Goal: Information Seeking & Learning: Learn about a topic

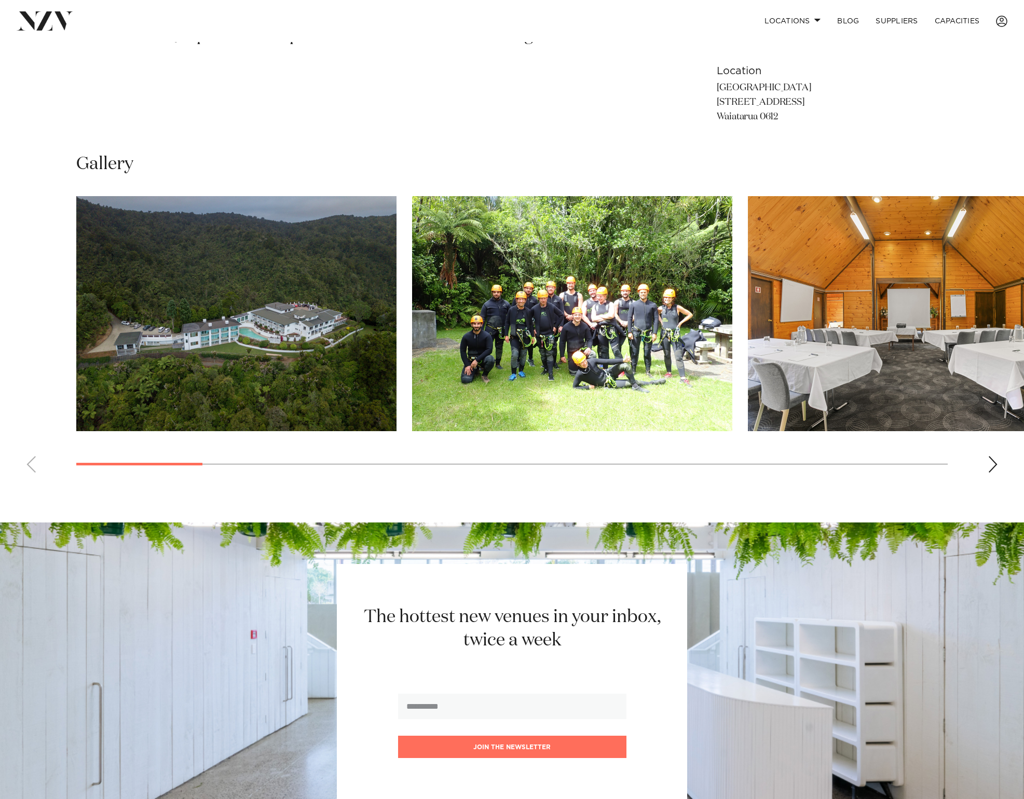
scroll to position [687, 0]
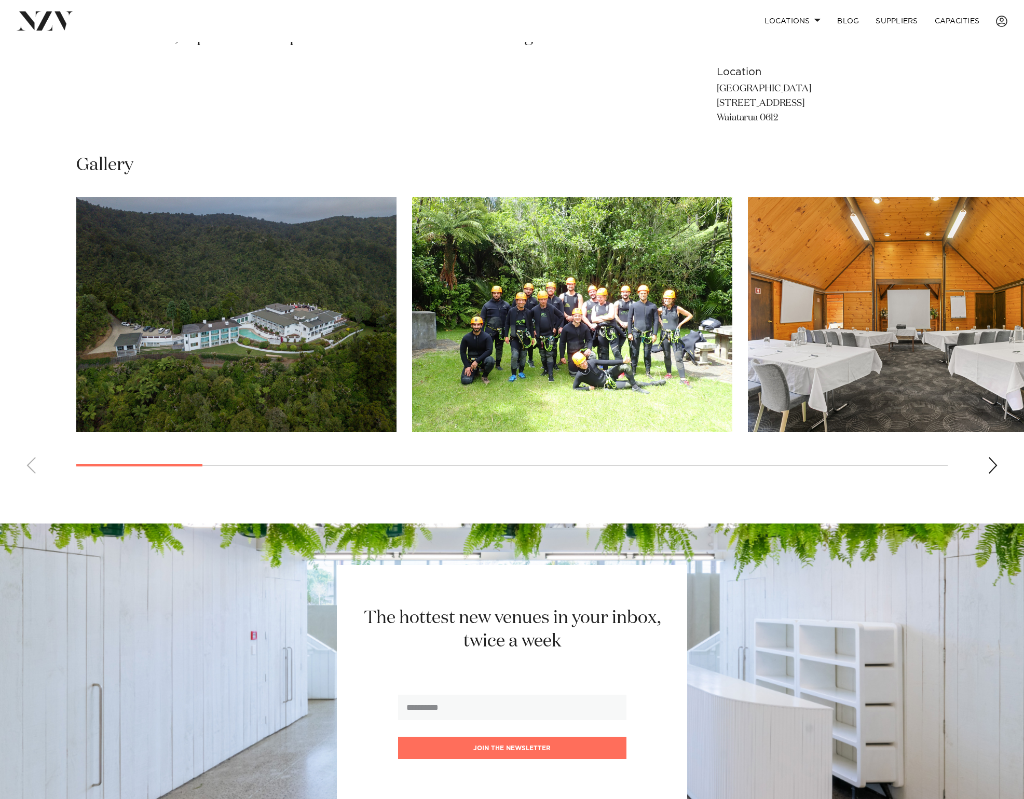
click at [587, 465] on div "Next slide" at bounding box center [992, 465] width 10 height 17
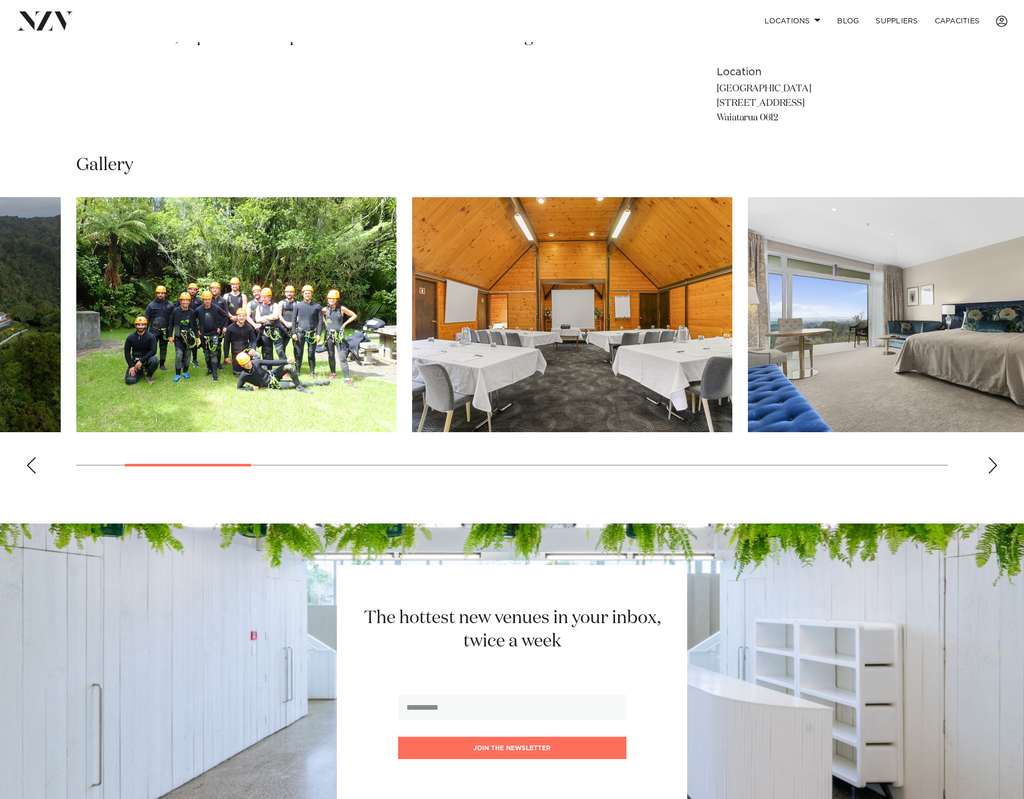
click at [587, 465] on div "Next slide" at bounding box center [992, 465] width 10 height 17
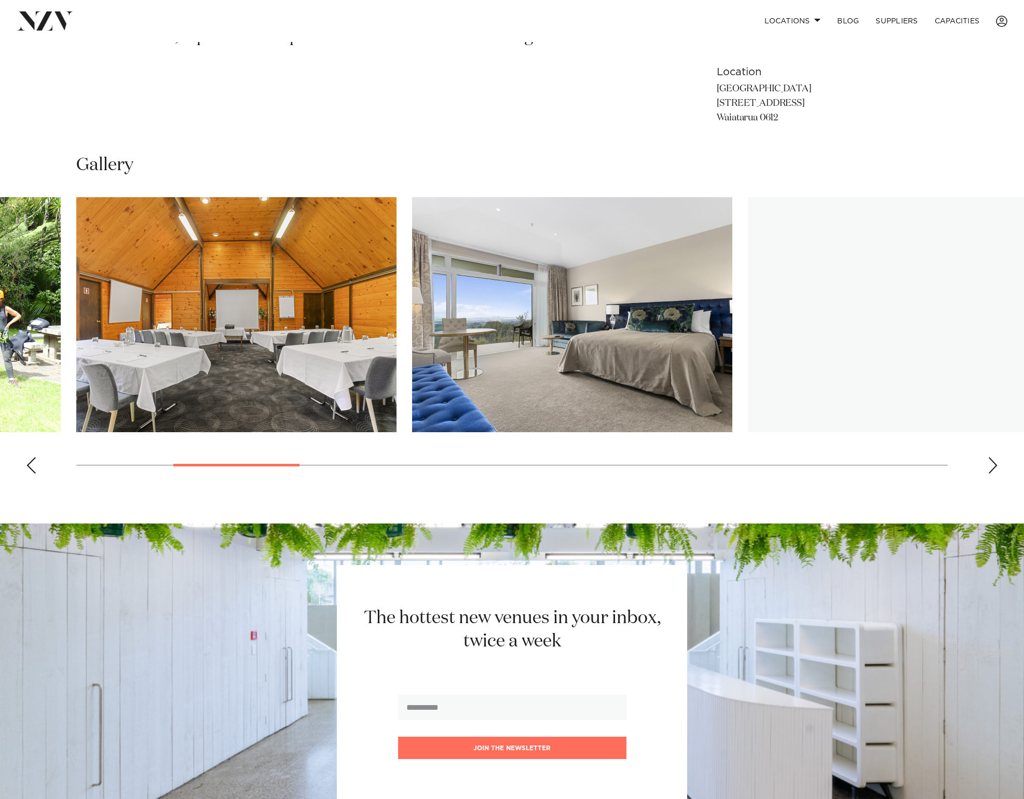
click at [587, 465] on div "Next slide" at bounding box center [992, 465] width 10 height 17
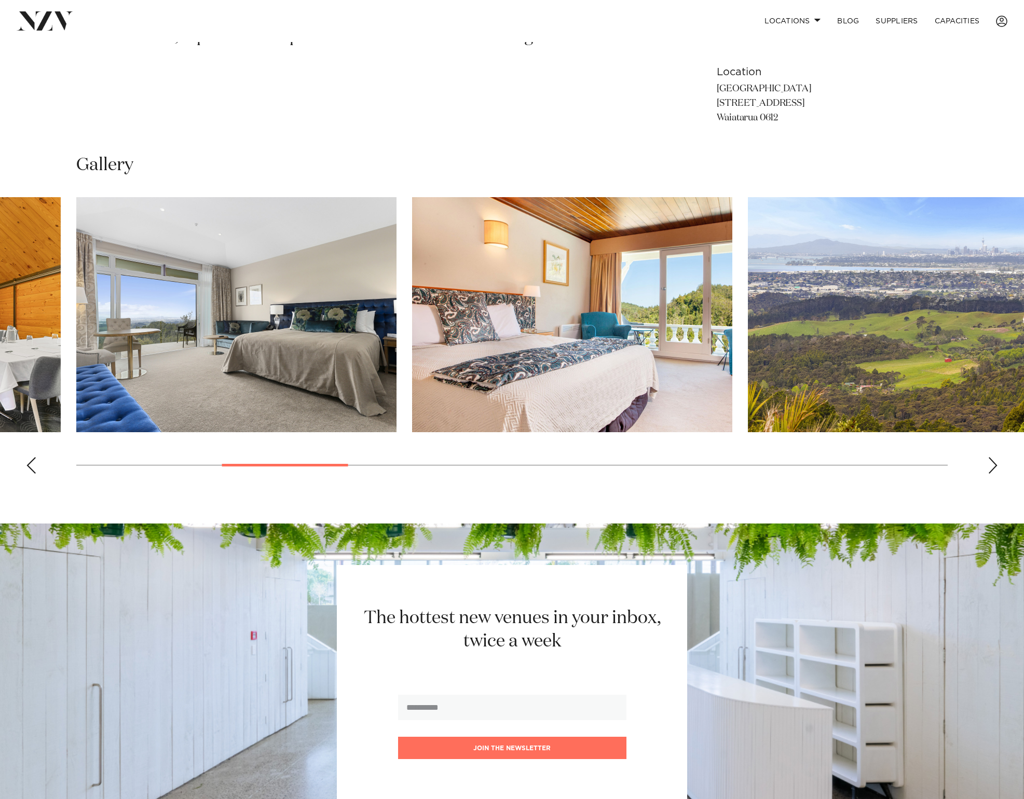
click at [587, 465] on div "Next slide" at bounding box center [992, 465] width 10 height 17
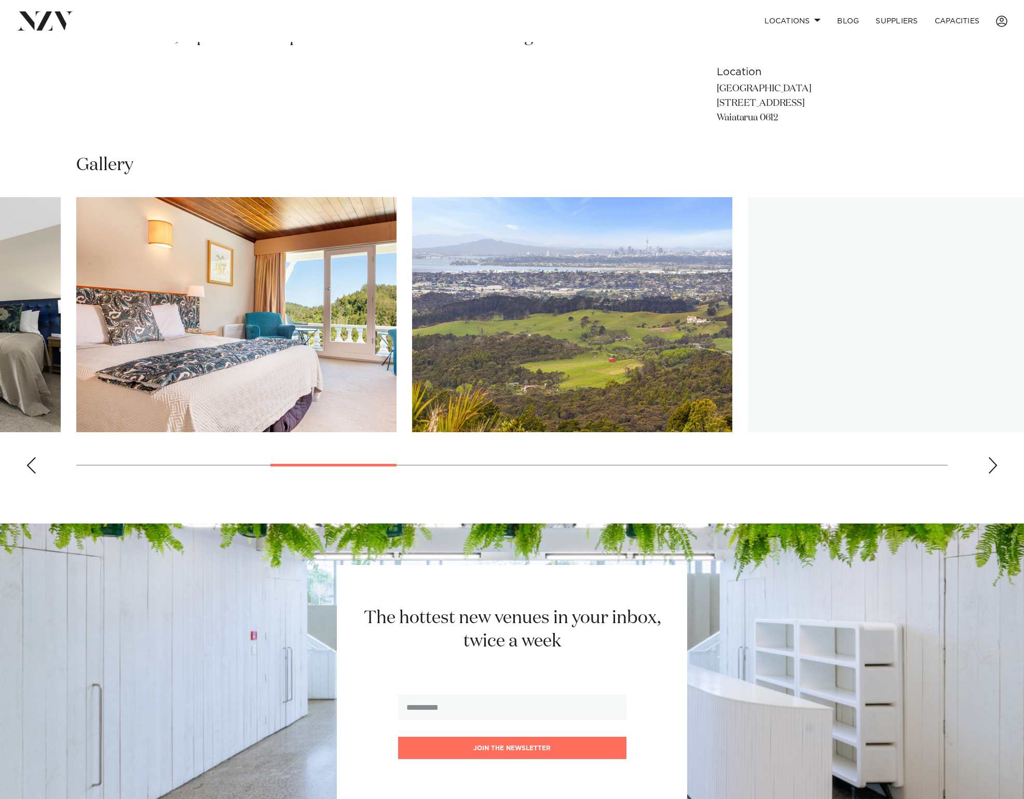
click at [587, 465] on div "Next slide" at bounding box center [992, 465] width 10 height 17
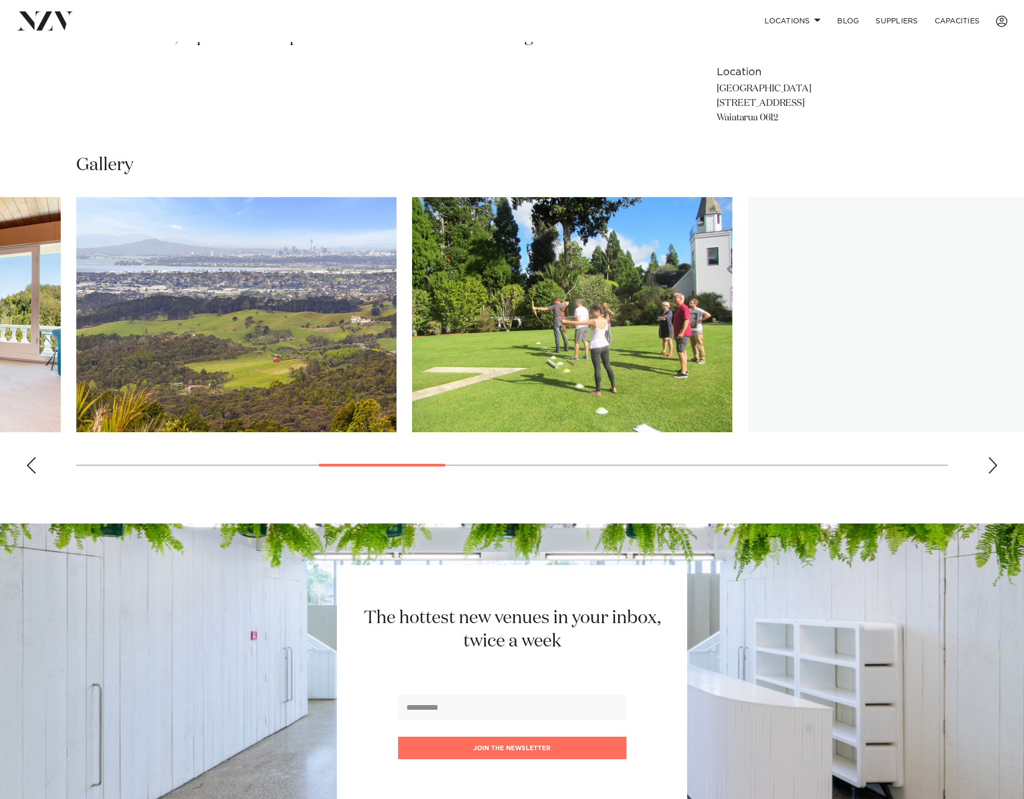
click at [587, 465] on div "Next slide" at bounding box center [992, 465] width 10 height 17
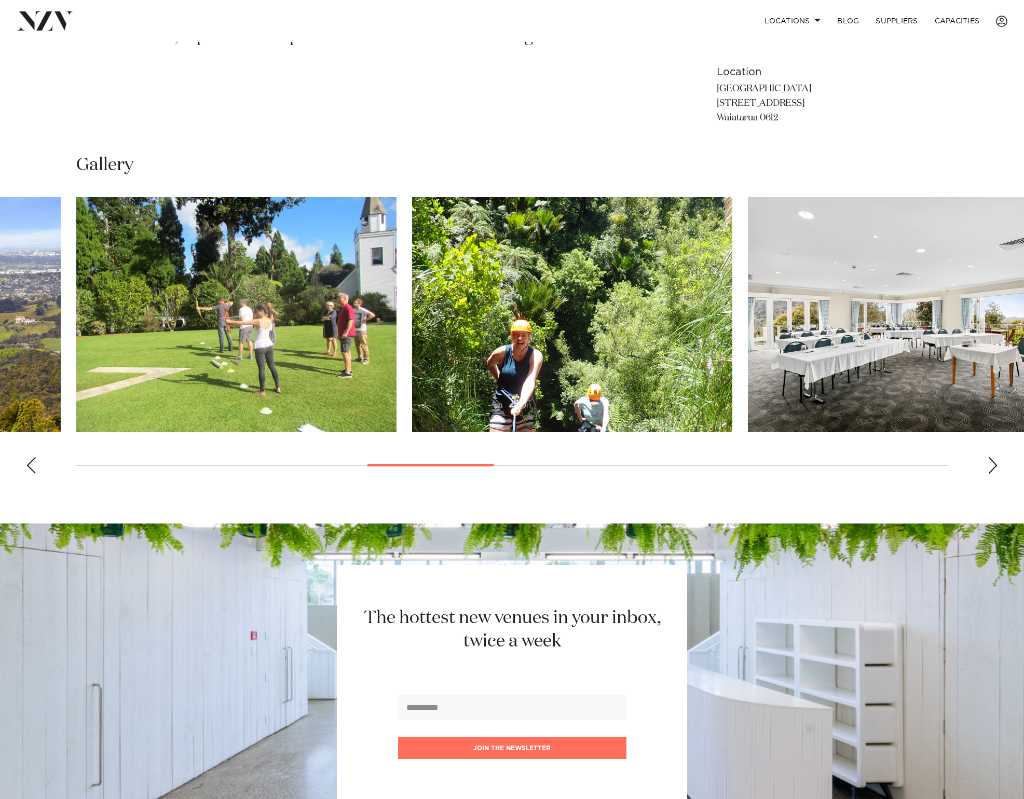
click at [587, 464] on swiper-container at bounding box center [512, 339] width 1024 height 285
click at [587, 464] on div "Next slide" at bounding box center [992, 465] width 10 height 17
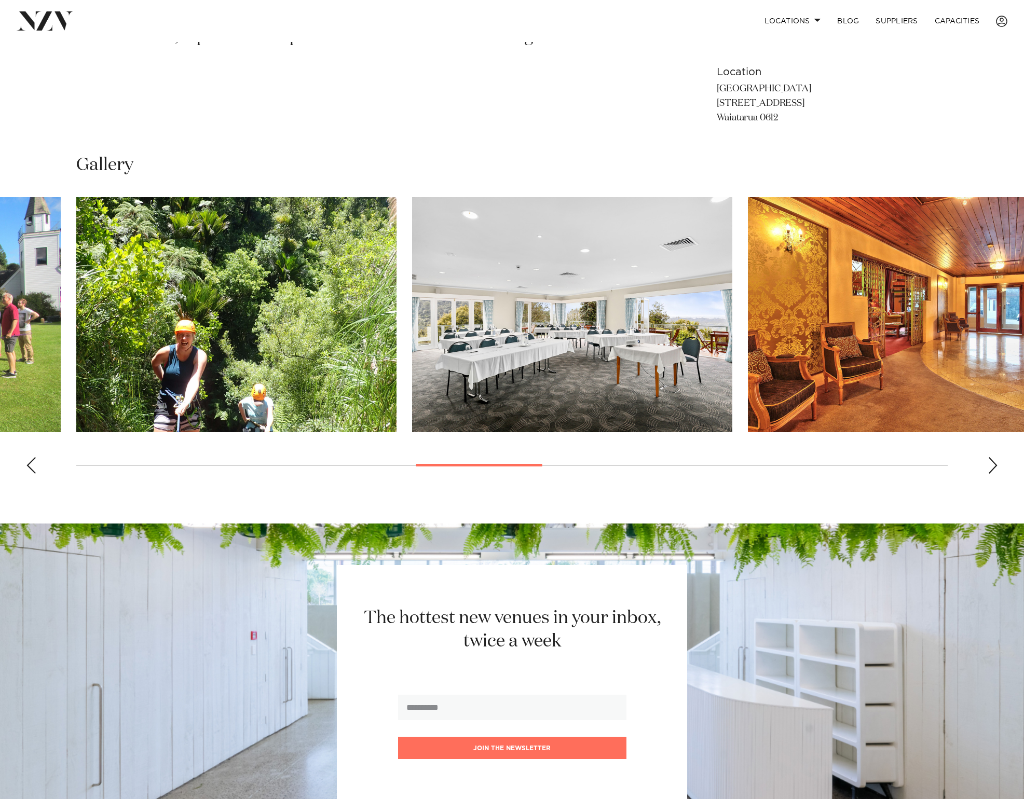
click at [587, 464] on div "Next slide" at bounding box center [992, 465] width 10 height 17
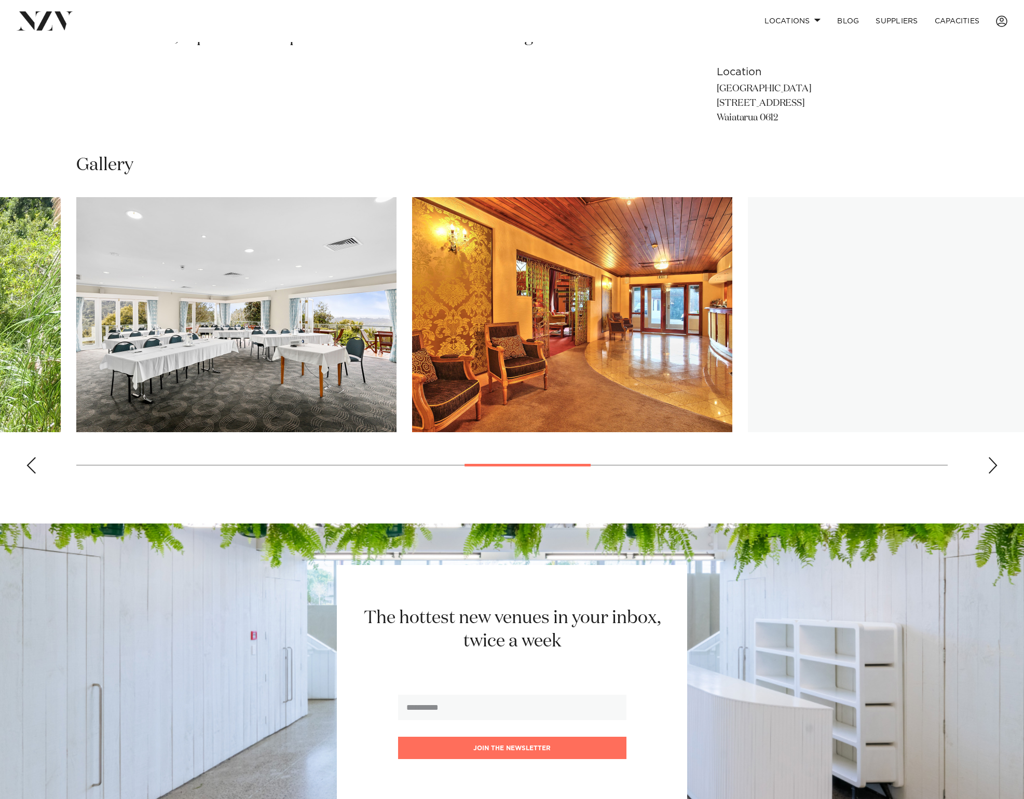
click at [587, 464] on div "Next slide" at bounding box center [992, 465] width 10 height 17
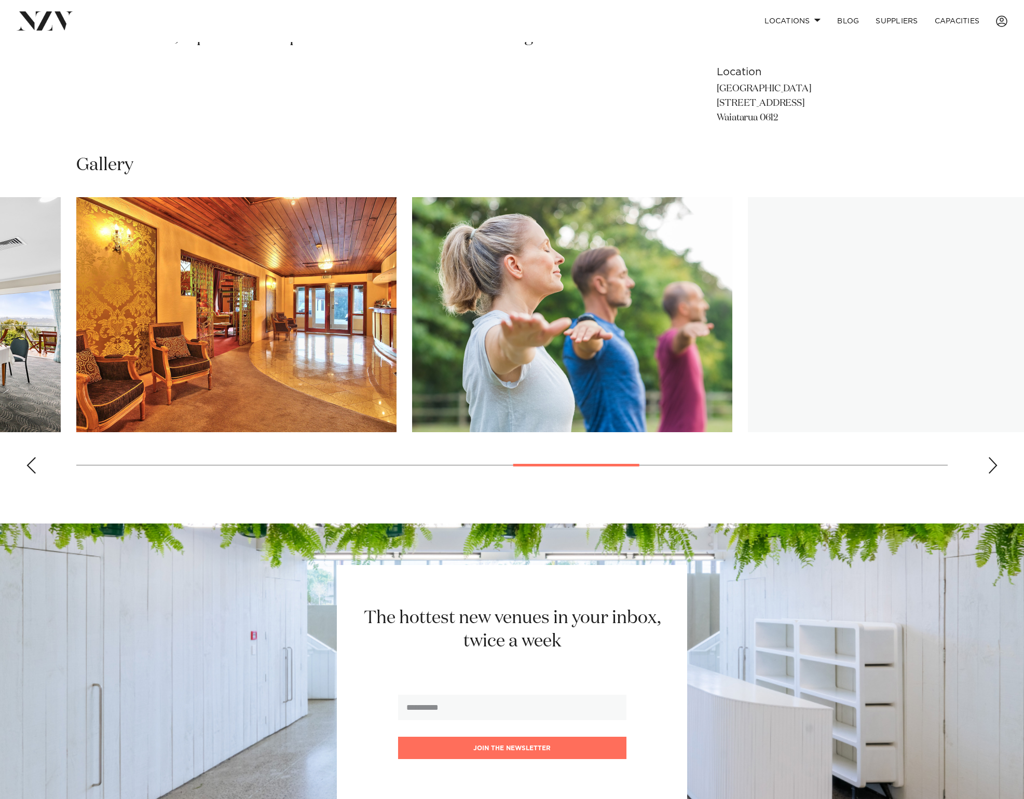
click at [587, 464] on div "Next slide" at bounding box center [992, 465] width 10 height 17
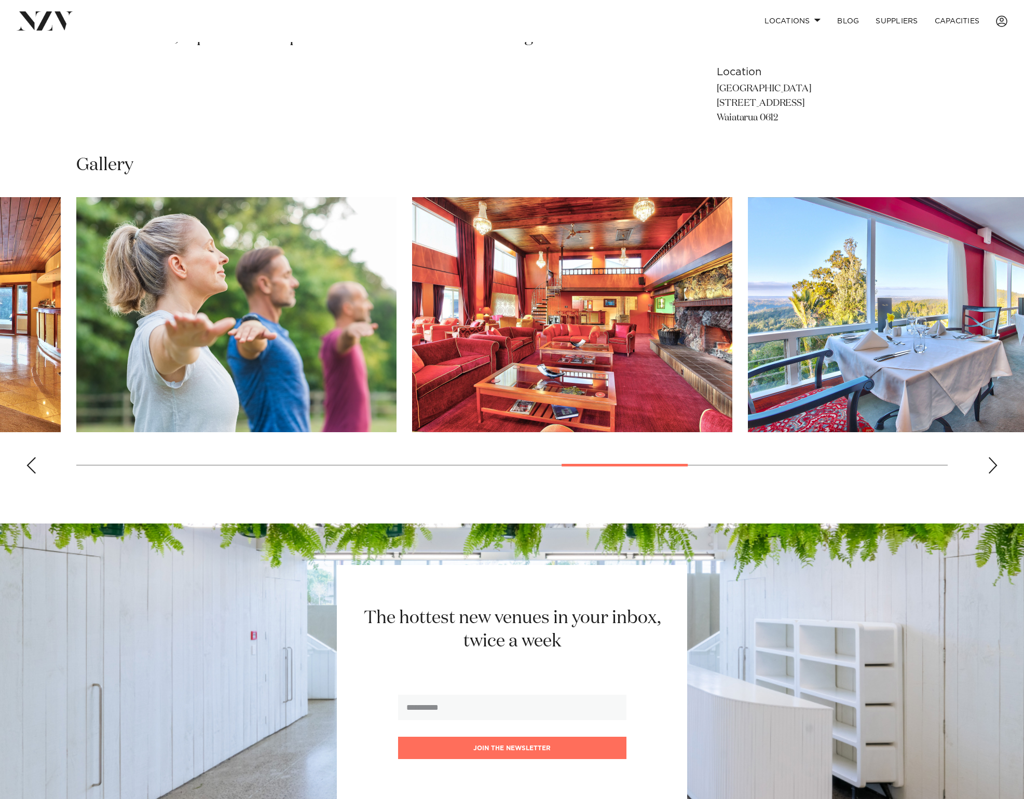
click at [587, 464] on div "Next slide" at bounding box center [992, 465] width 10 height 17
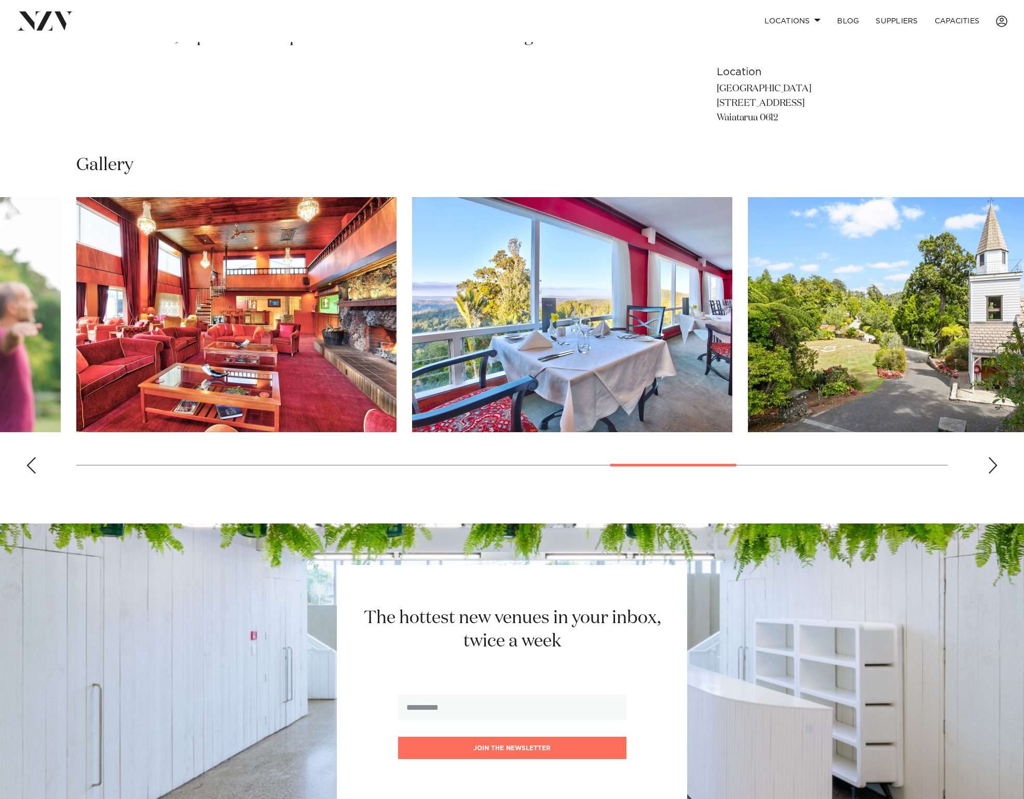
click at [587, 464] on div "Next slide" at bounding box center [992, 465] width 10 height 17
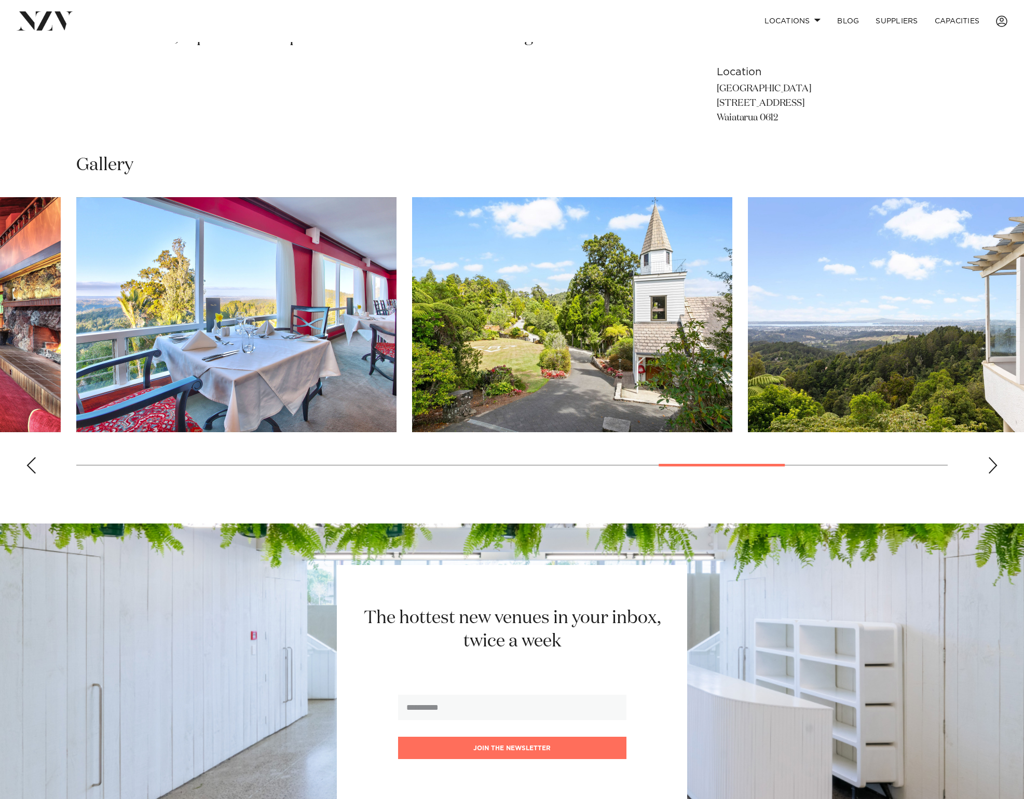
click at [587, 464] on div "Next slide" at bounding box center [992, 465] width 10 height 17
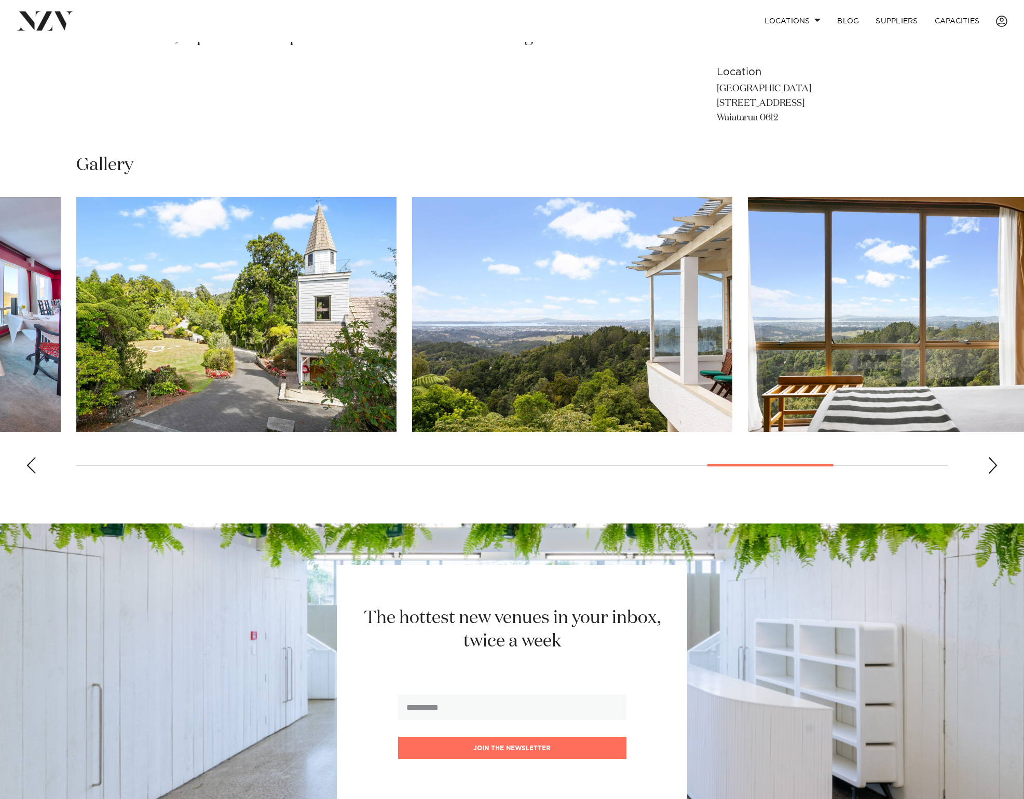
click at [587, 464] on div "Next slide" at bounding box center [992, 465] width 10 height 17
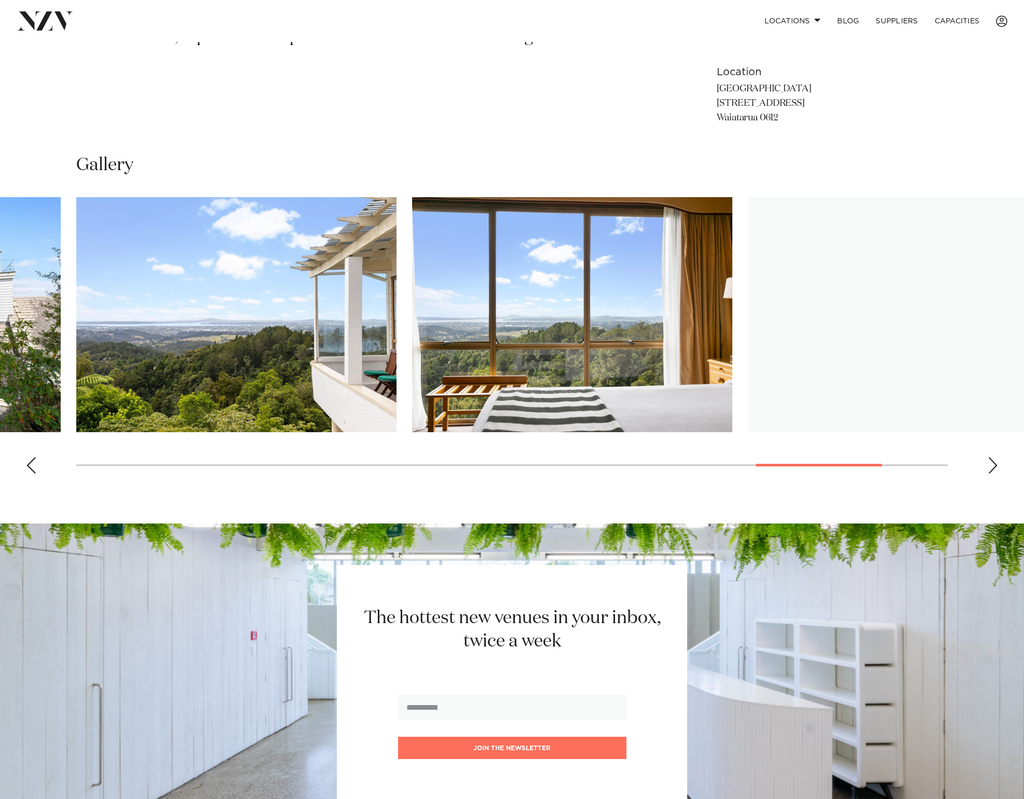
click at [587, 464] on div "Next slide" at bounding box center [992, 465] width 10 height 17
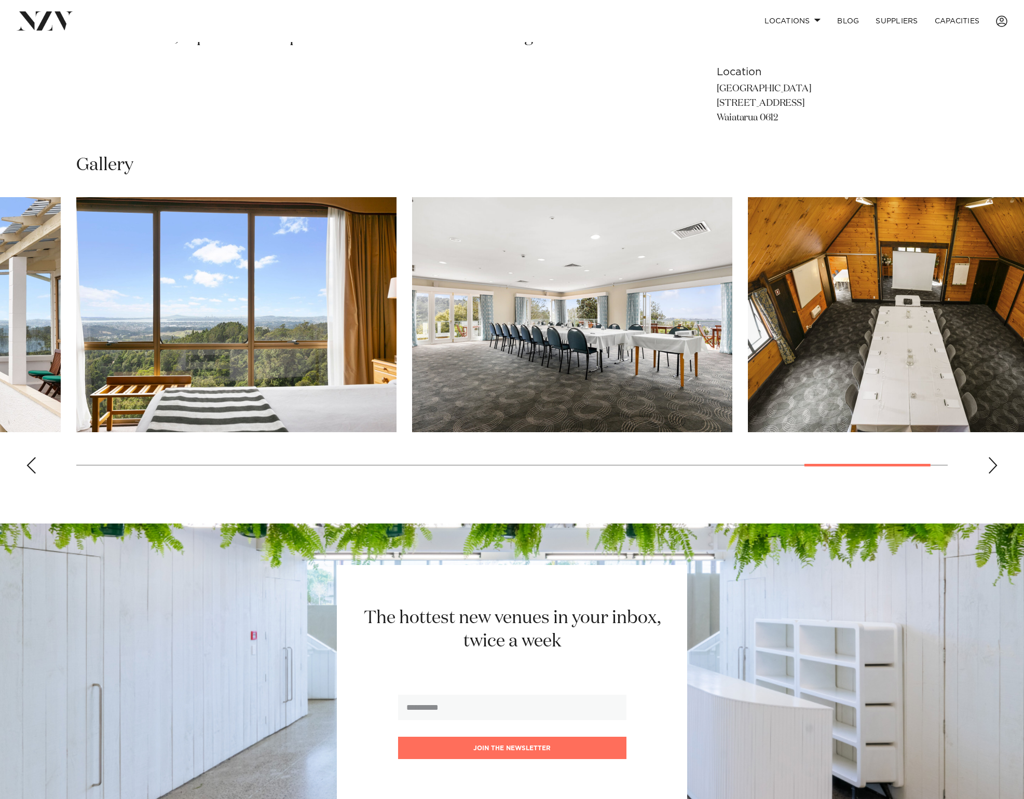
click at [587, 464] on div "Next slide" at bounding box center [992, 465] width 10 height 17
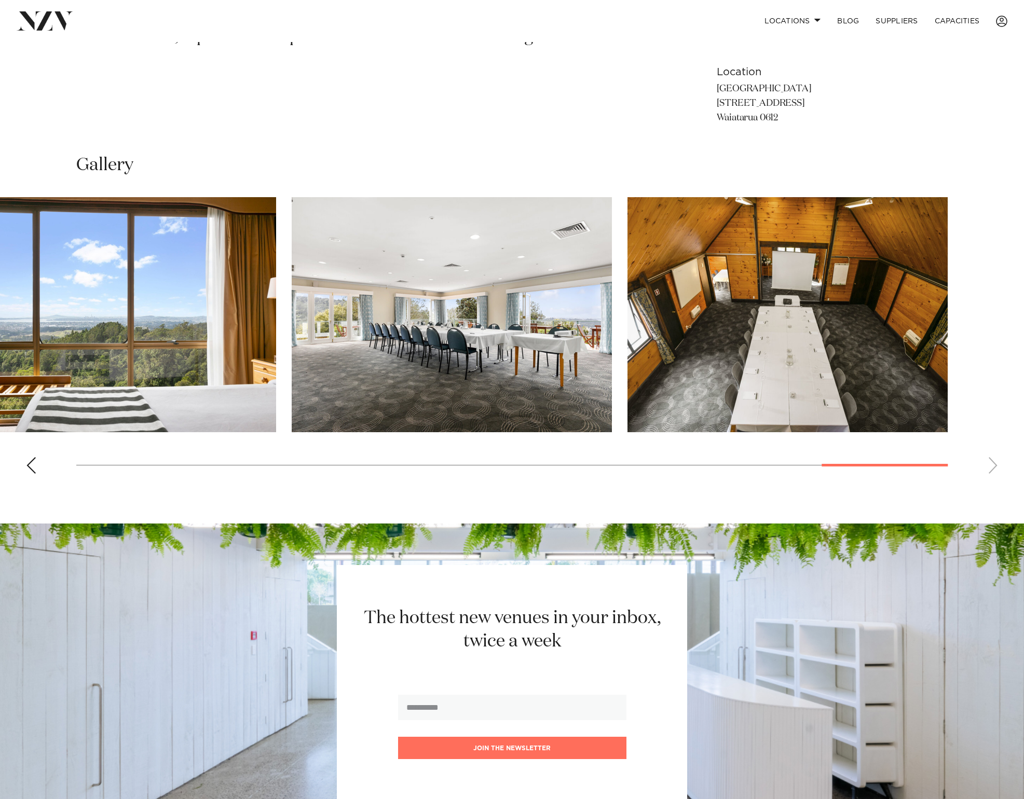
click at [587, 292] on img "18 / 18" at bounding box center [787, 314] width 320 height 235
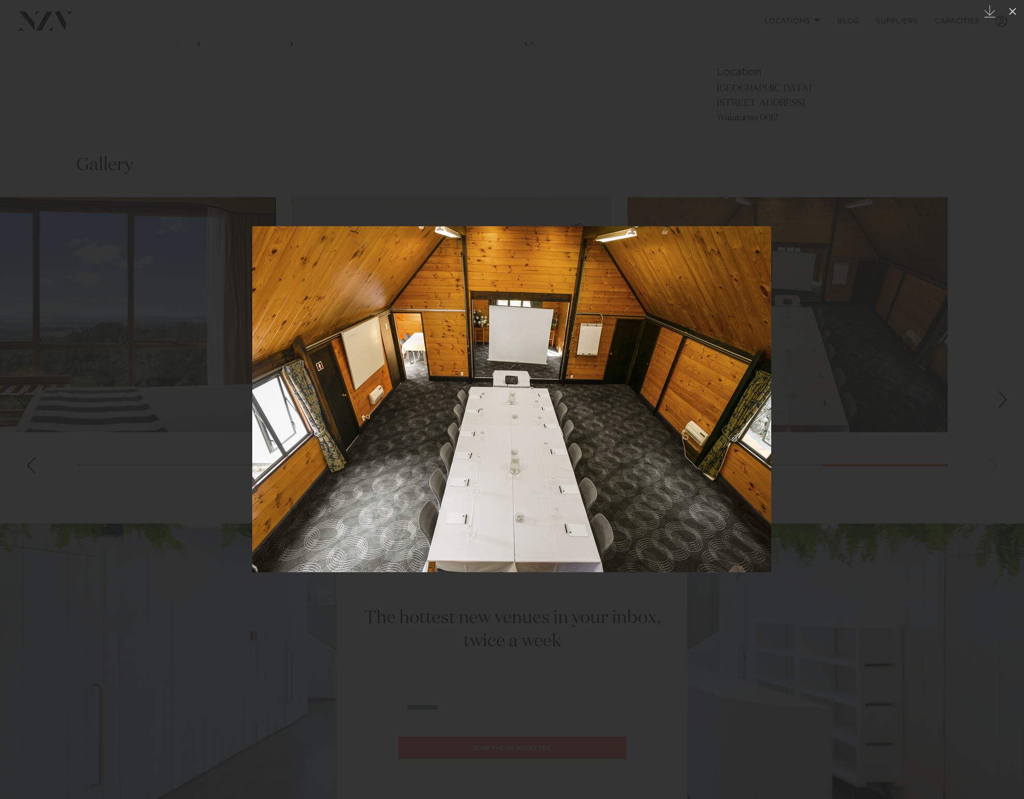
click at [342, 194] on div at bounding box center [512, 399] width 1024 height 799
